Goal: Information Seeking & Learning: Find contact information

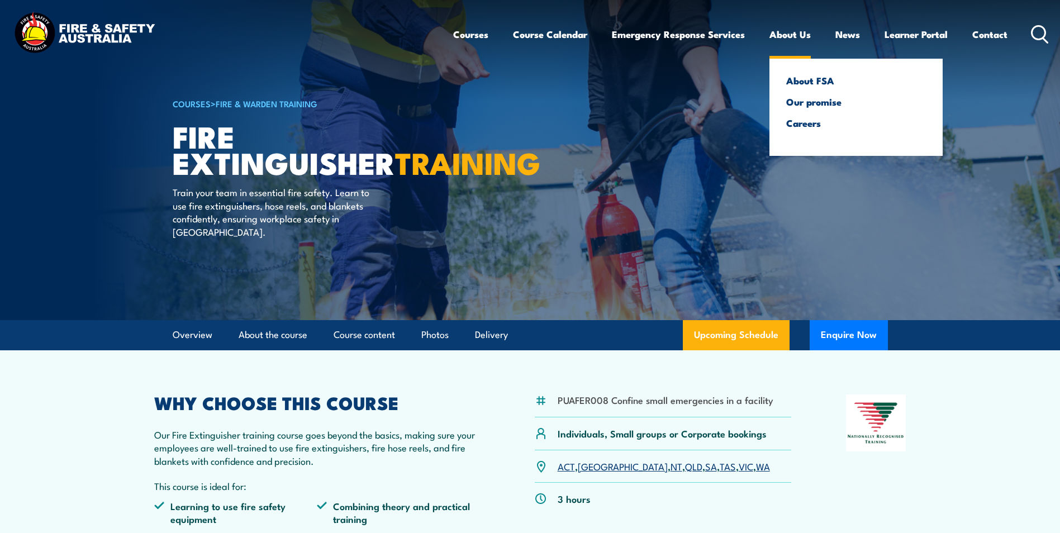
click at [805, 35] on link "About Us" at bounding box center [789, 35] width 41 height 30
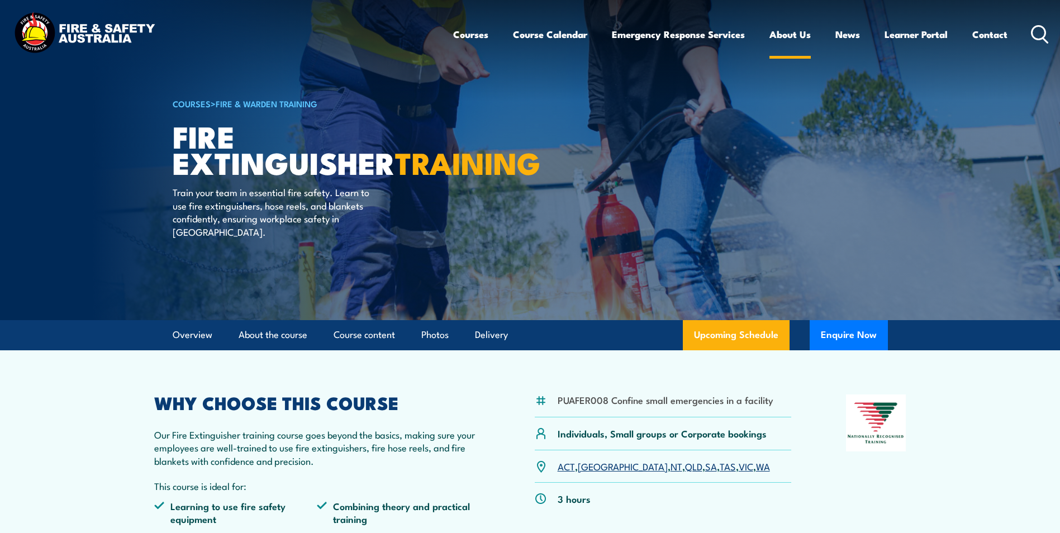
click at [784, 28] on link "About Us" at bounding box center [789, 35] width 41 height 30
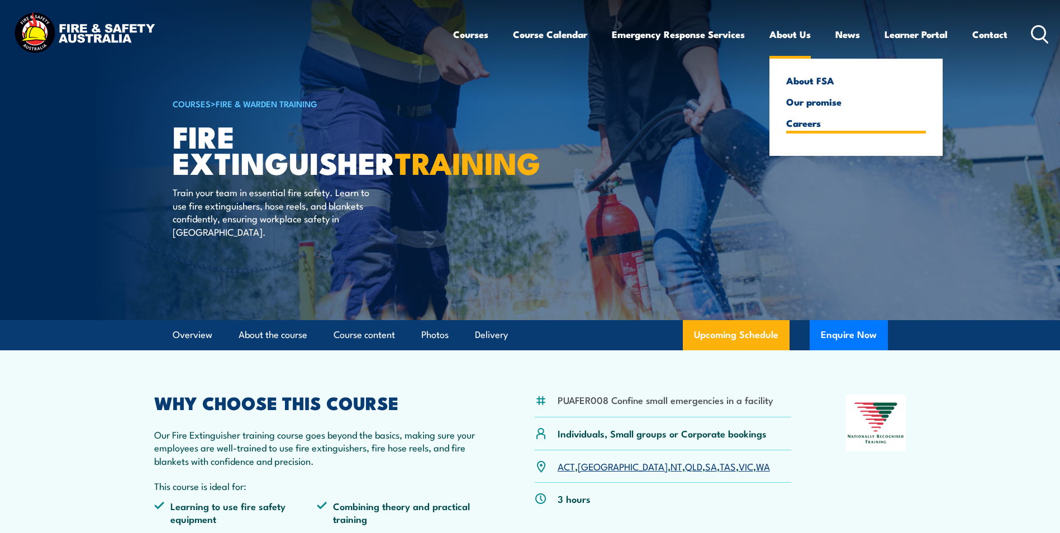
click at [808, 128] on link "Careers" at bounding box center [856, 123] width 140 height 10
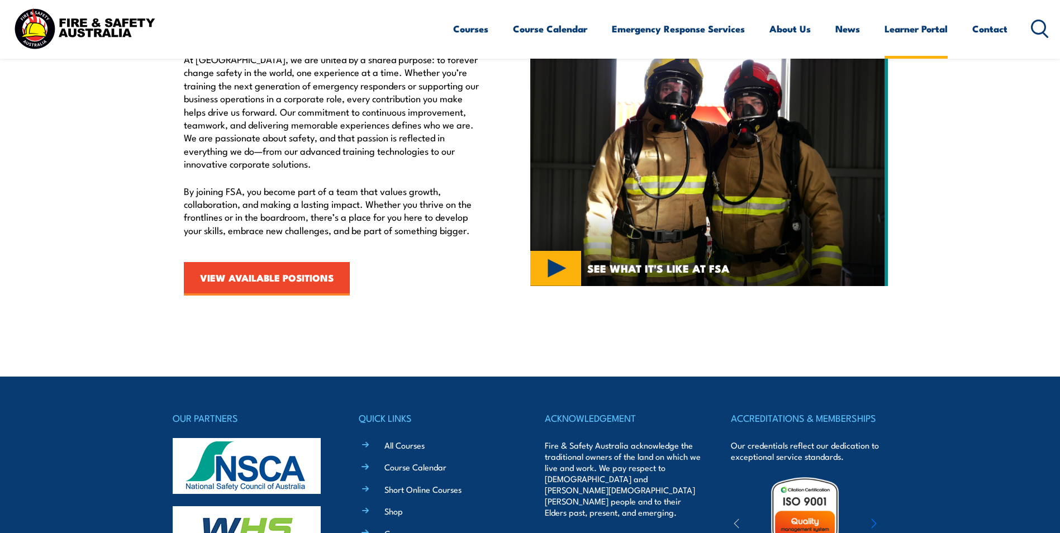
scroll to position [376, 0]
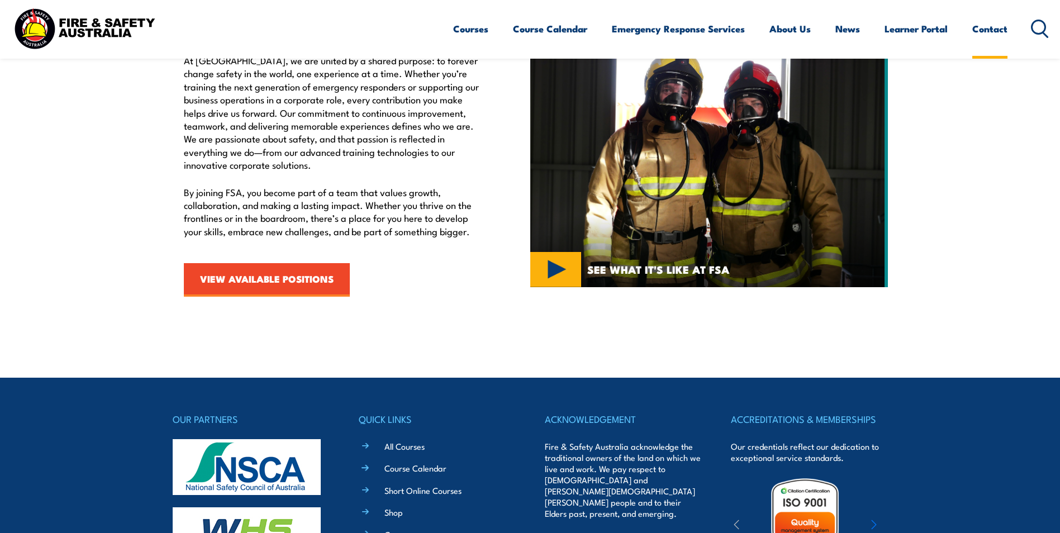
click at [981, 33] on link "Contact" at bounding box center [989, 29] width 35 height 30
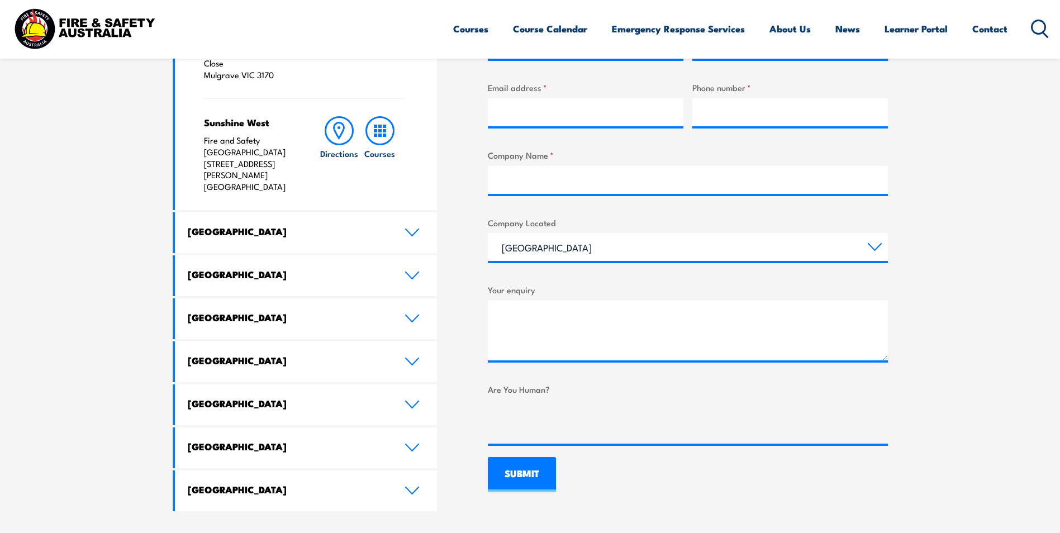
scroll to position [503, 0]
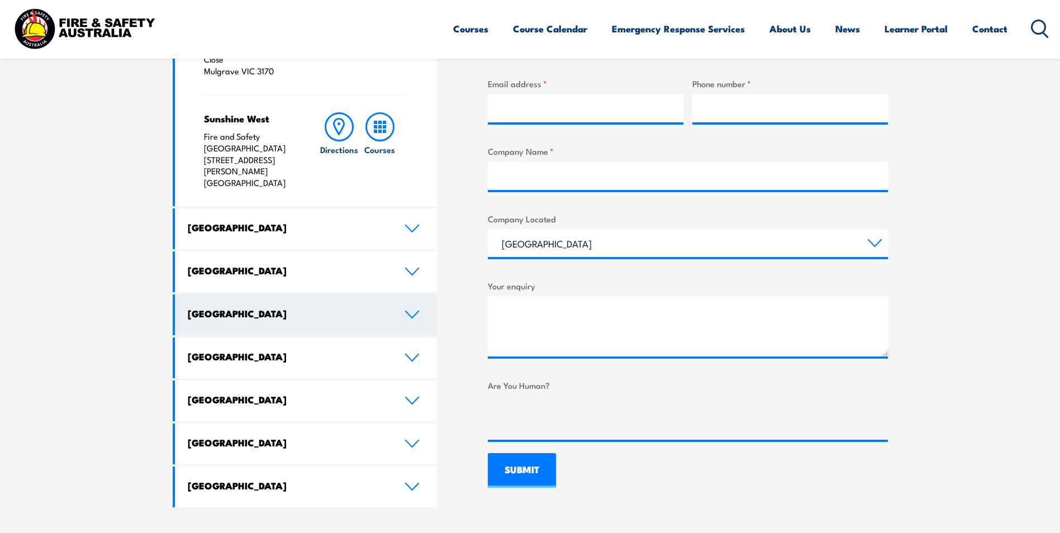
click at [409, 310] on icon at bounding box center [412, 314] width 15 height 9
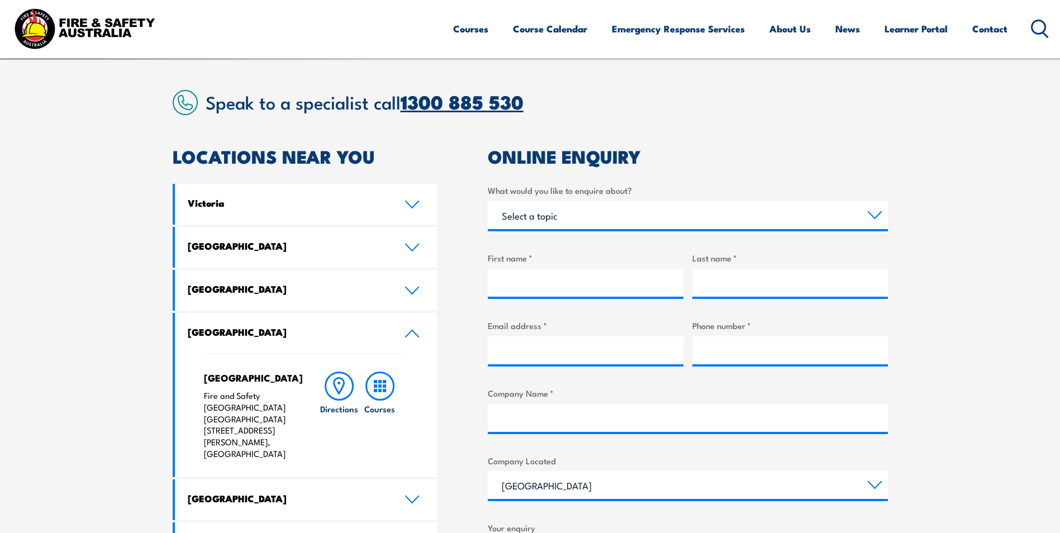
scroll to position [112, 0]
